Goal: Information Seeking & Learning: Learn about a topic

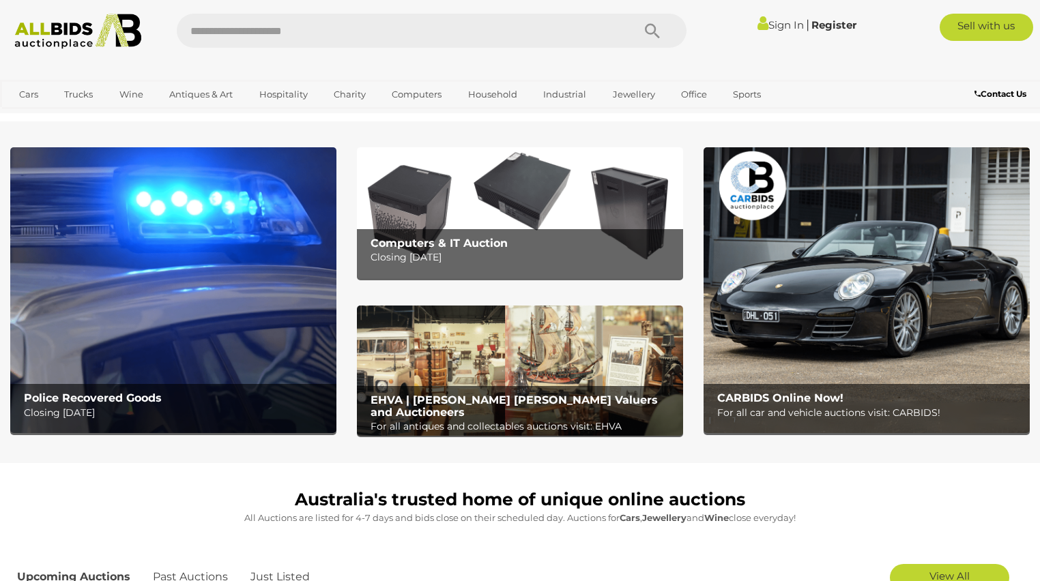
click at [227, 39] on input "text" at bounding box center [398, 31] width 442 height 34
type input "*****"
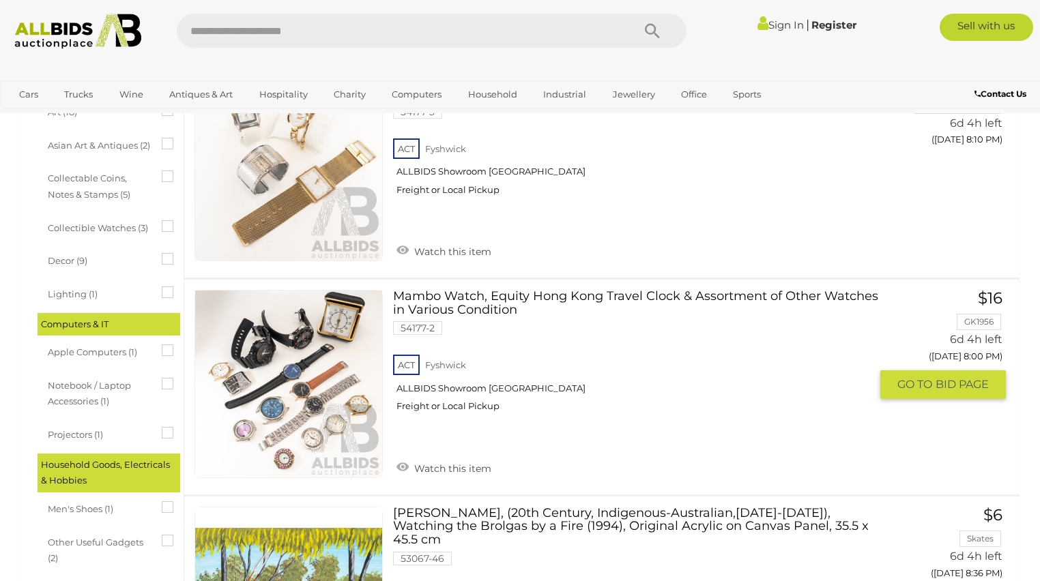
scroll to position [655, 0]
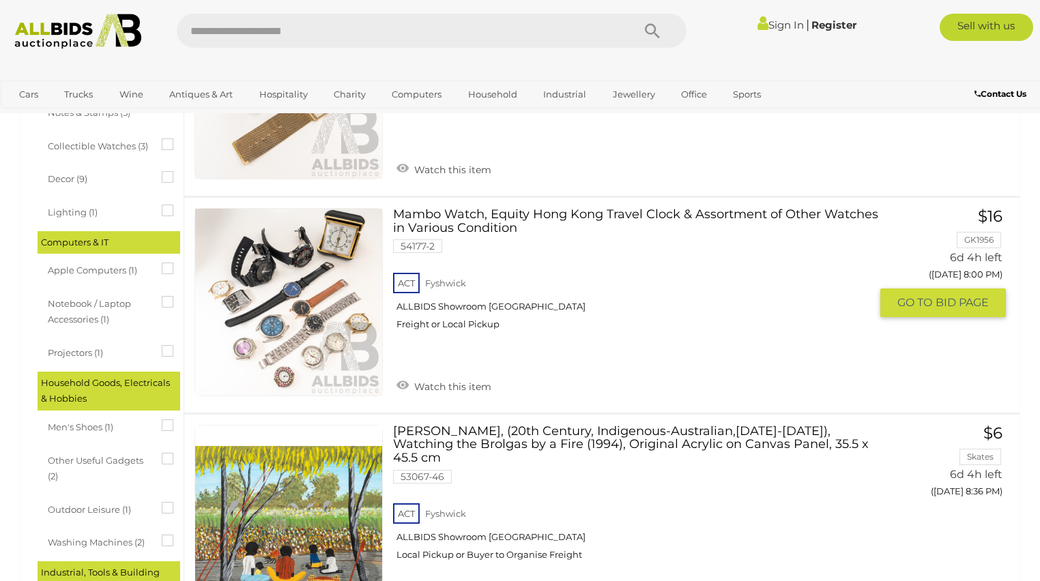
click at [295, 308] on link at bounding box center [289, 302] width 188 height 188
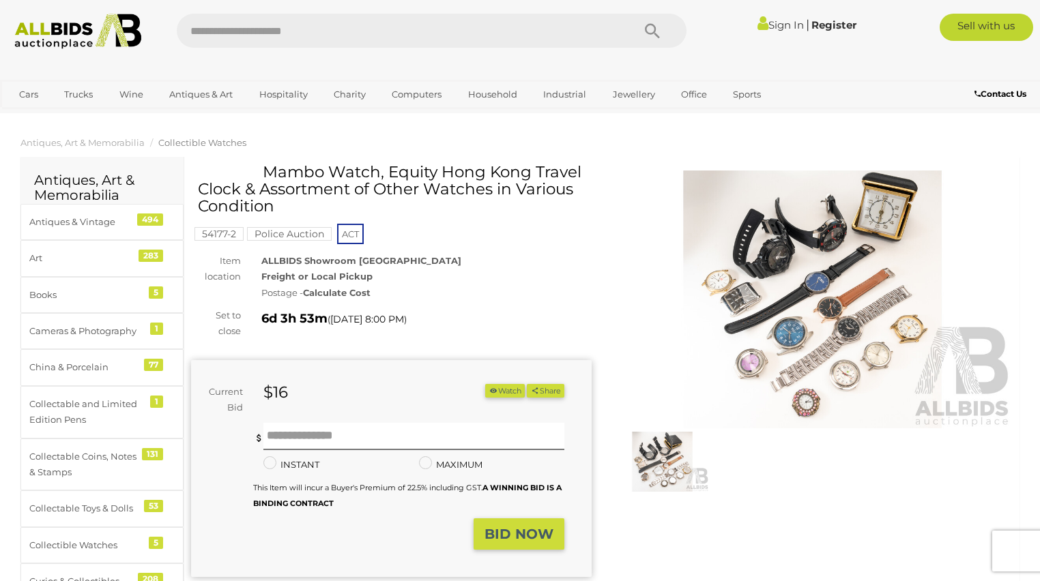
click at [783, 289] on img at bounding box center [812, 300] width 401 height 258
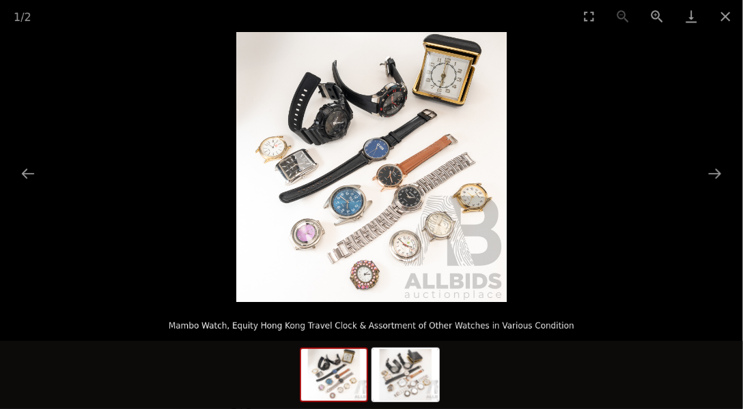
click at [485, 201] on img at bounding box center [371, 167] width 270 height 270
click at [455, 225] on img at bounding box center [371, 167] width 270 height 270
click at [454, 226] on img at bounding box center [371, 167] width 270 height 270
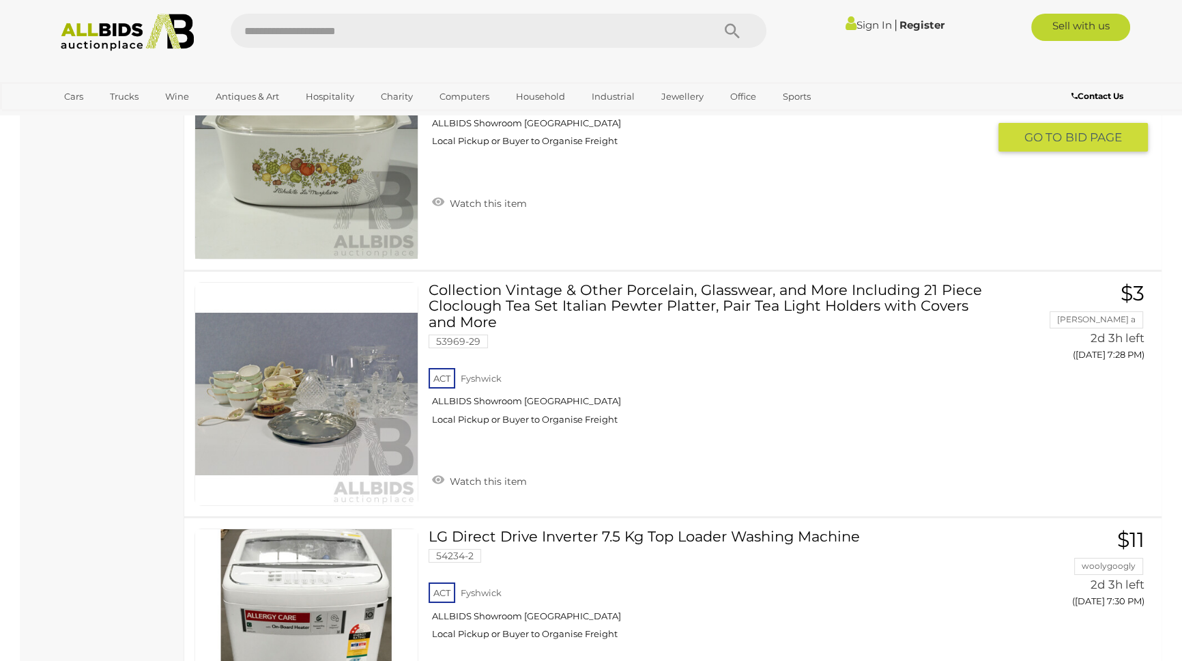
scroll to position [5871, 0]
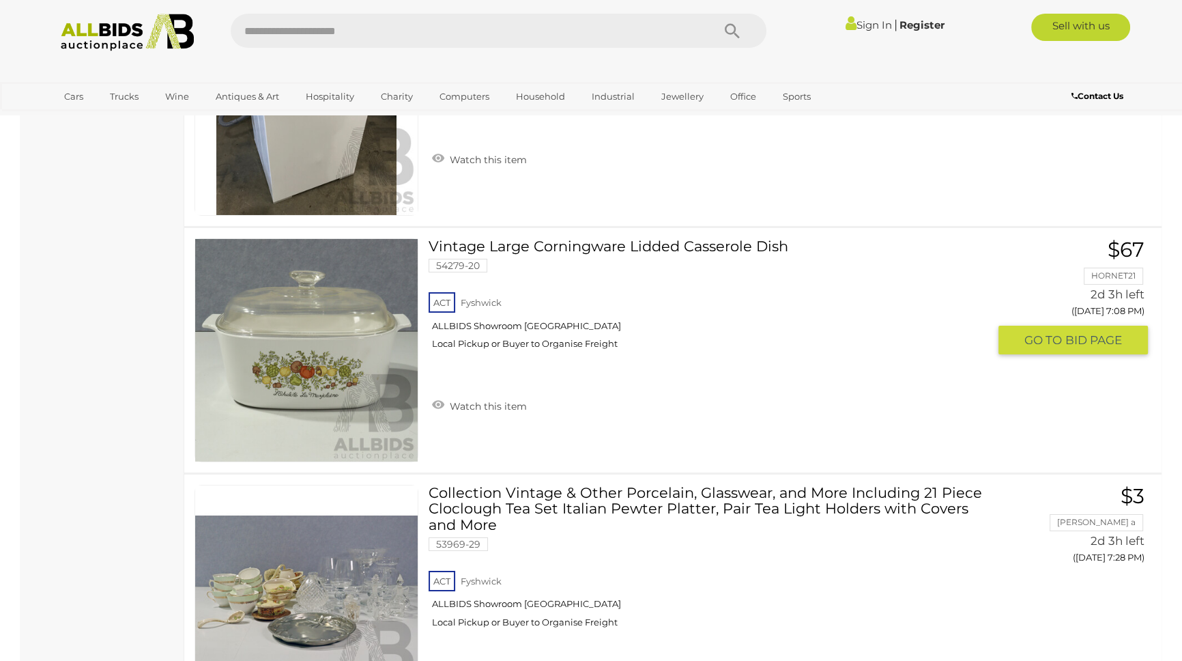
click at [300, 320] on link at bounding box center [307, 350] width 224 height 224
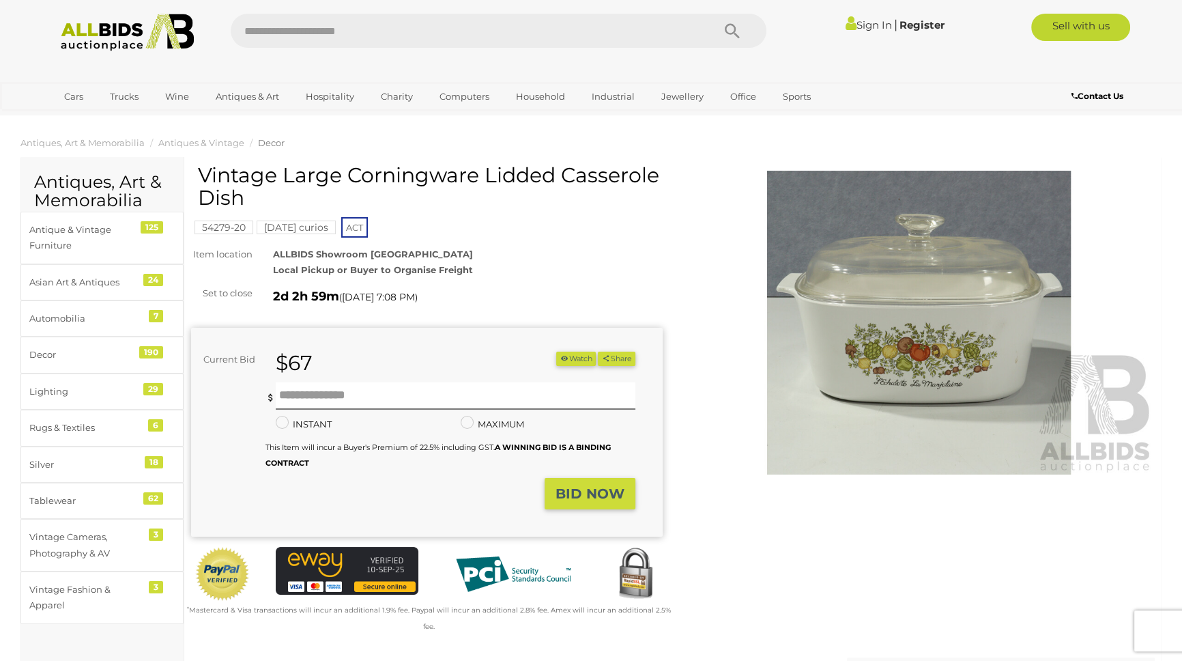
click at [930, 306] on img at bounding box center [919, 323] width 472 height 304
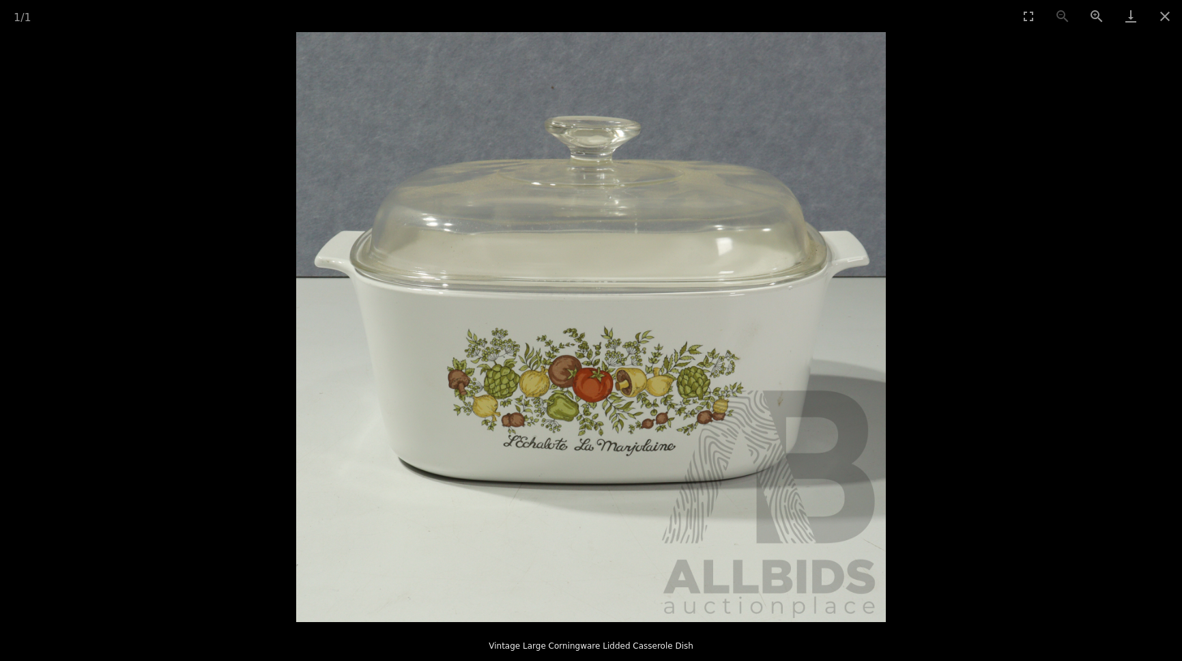
click at [939, 308] on picture at bounding box center [591, 327] width 1182 height 590
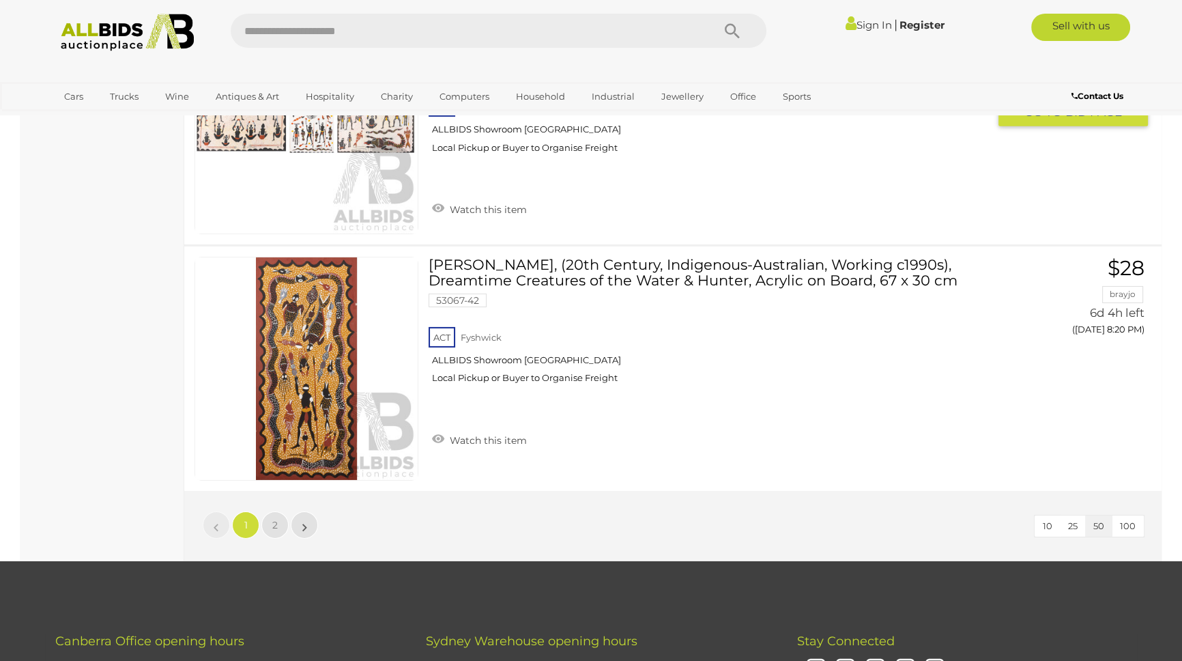
scroll to position [12164, 0]
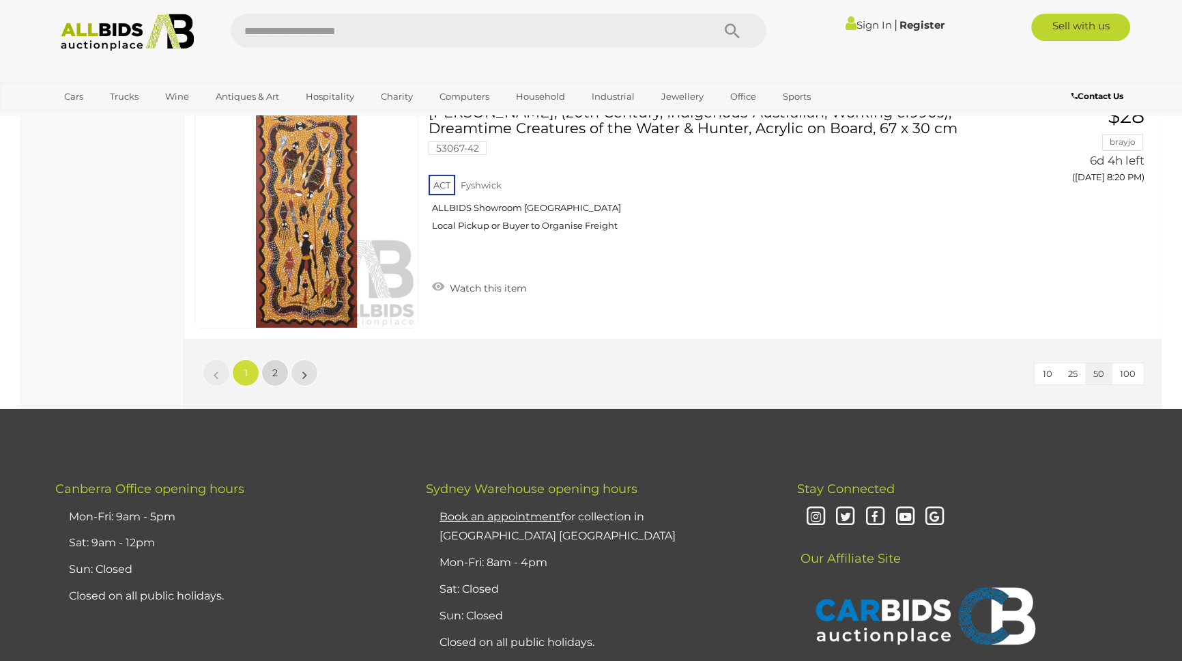
click at [274, 366] on span "2" at bounding box center [274, 372] width 5 height 12
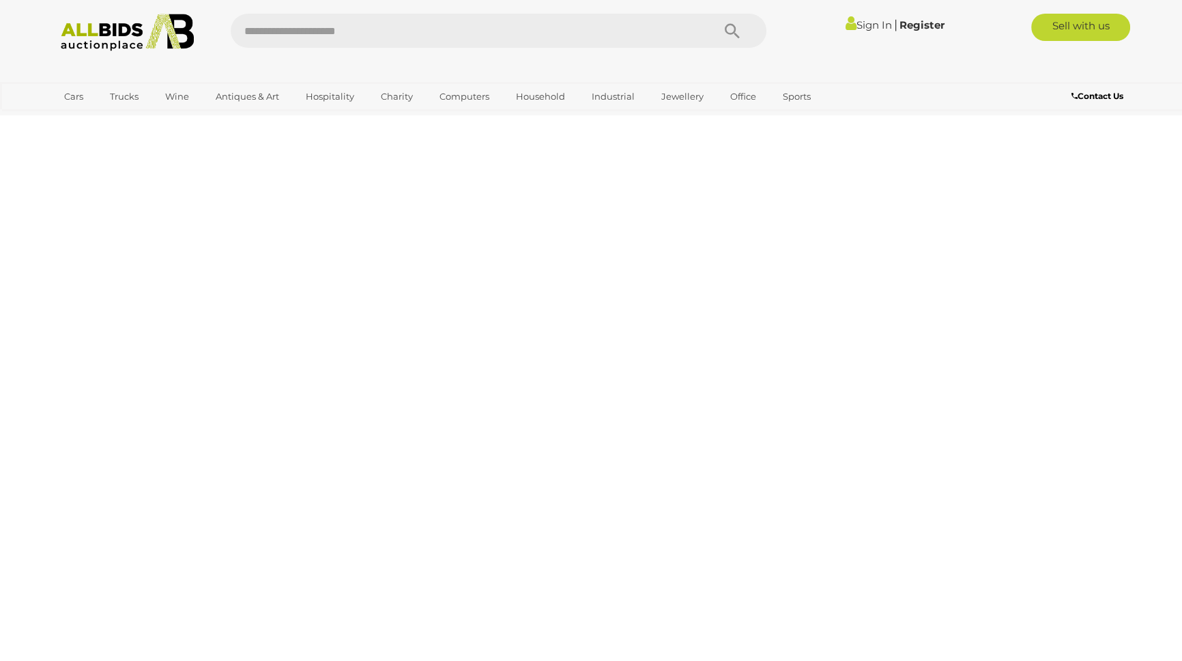
scroll to position [0, 0]
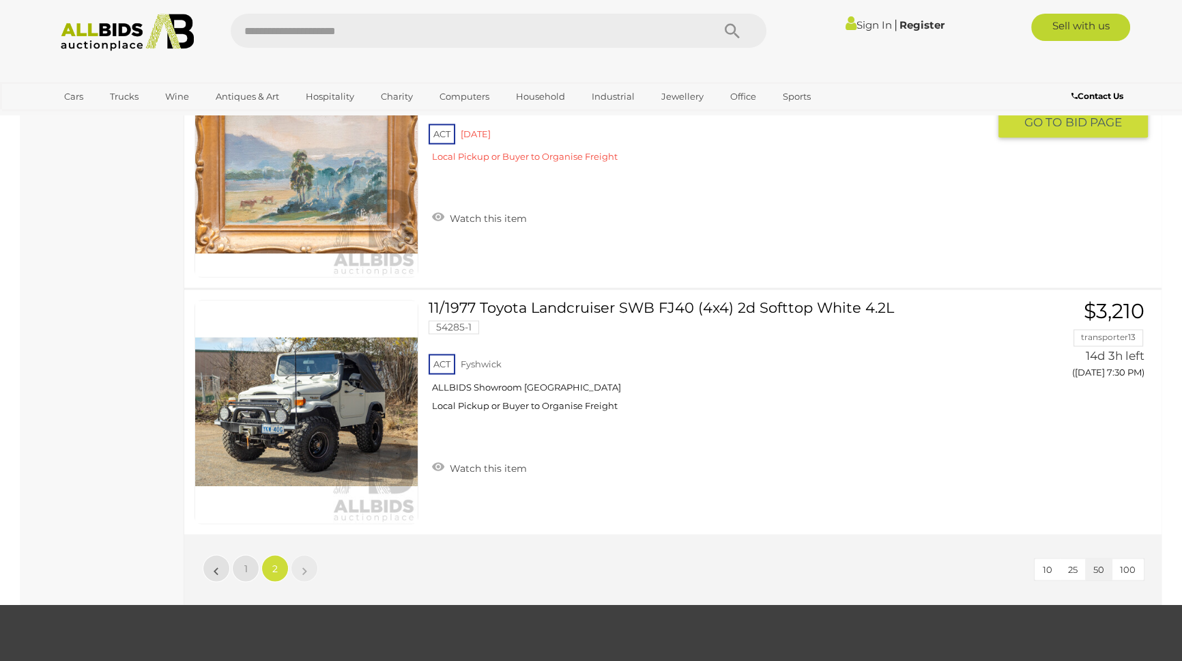
scroll to position [2853, 0]
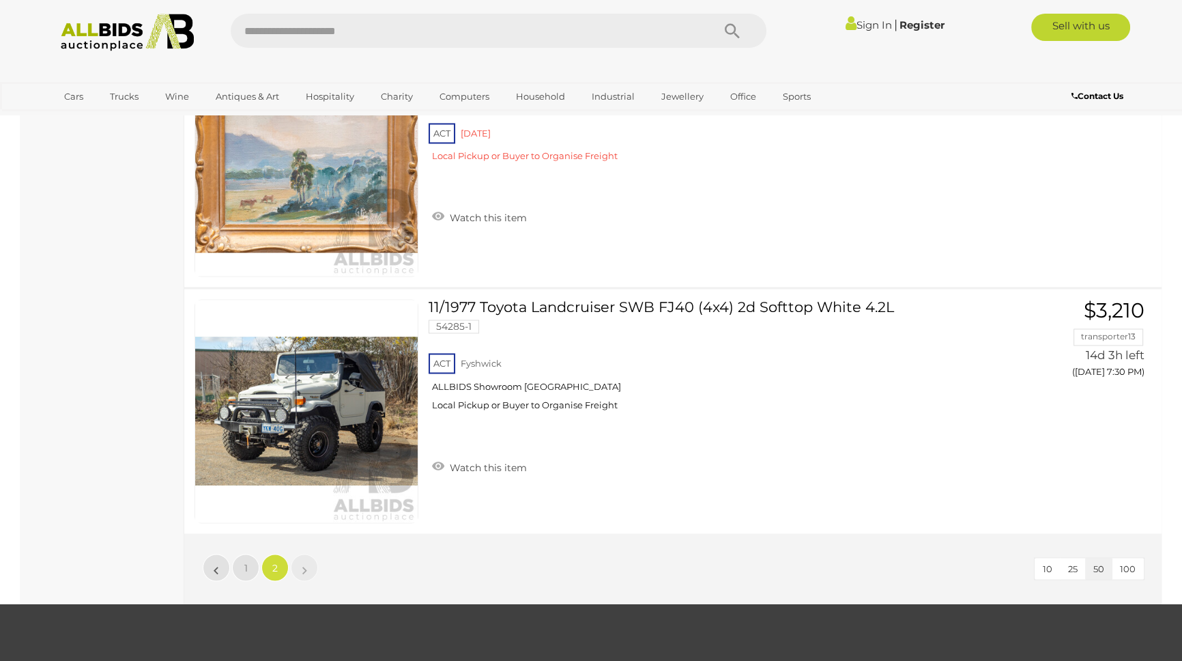
click at [345, 40] on input "text" at bounding box center [465, 31] width 468 height 34
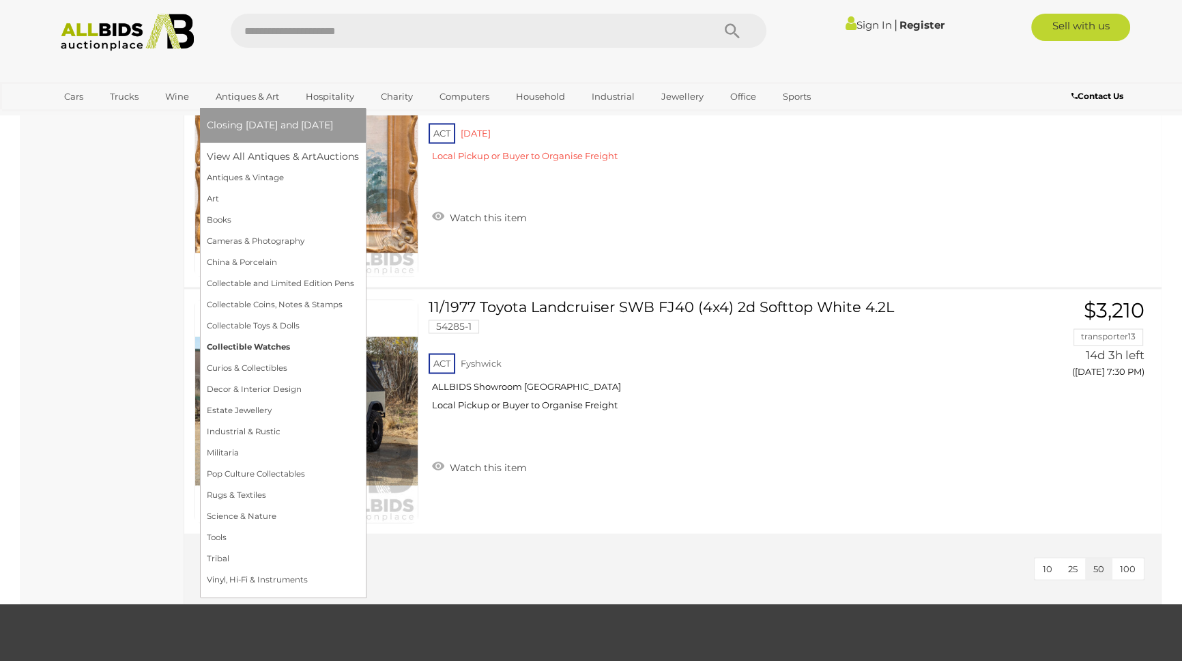
click at [254, 345] on link "Collectible Watches" at bounding box center [283, 346] width 152 height 21
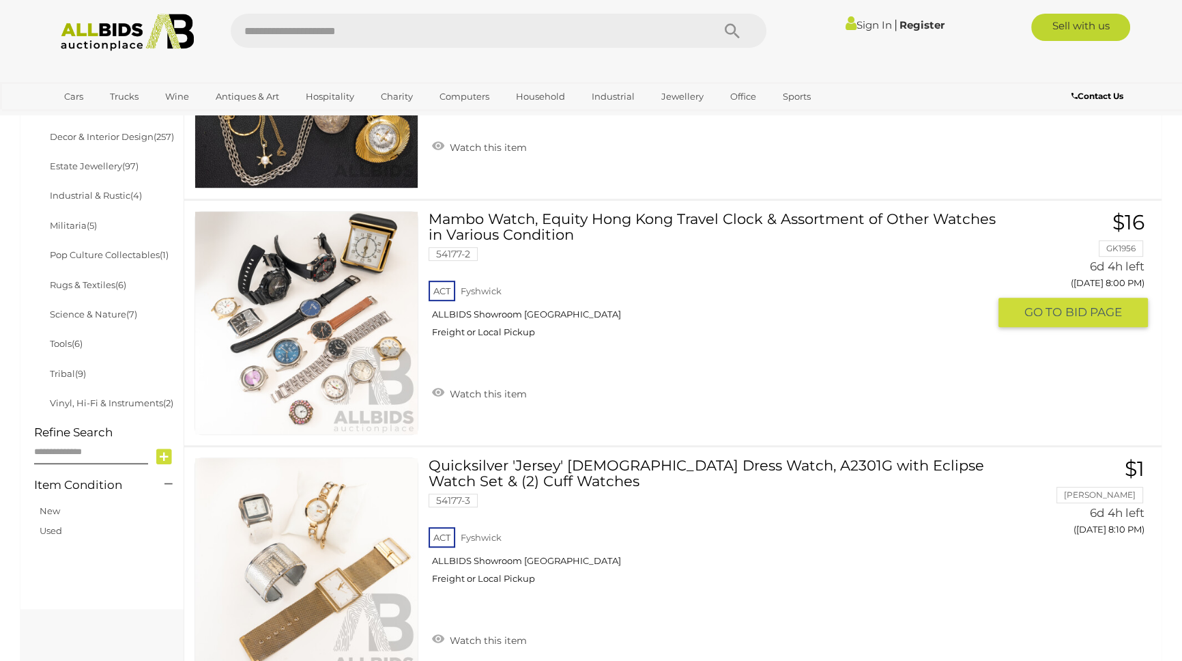
scroll to position [1117, 0]
